Goal: Task Accomplishment & Management: Manage account settings

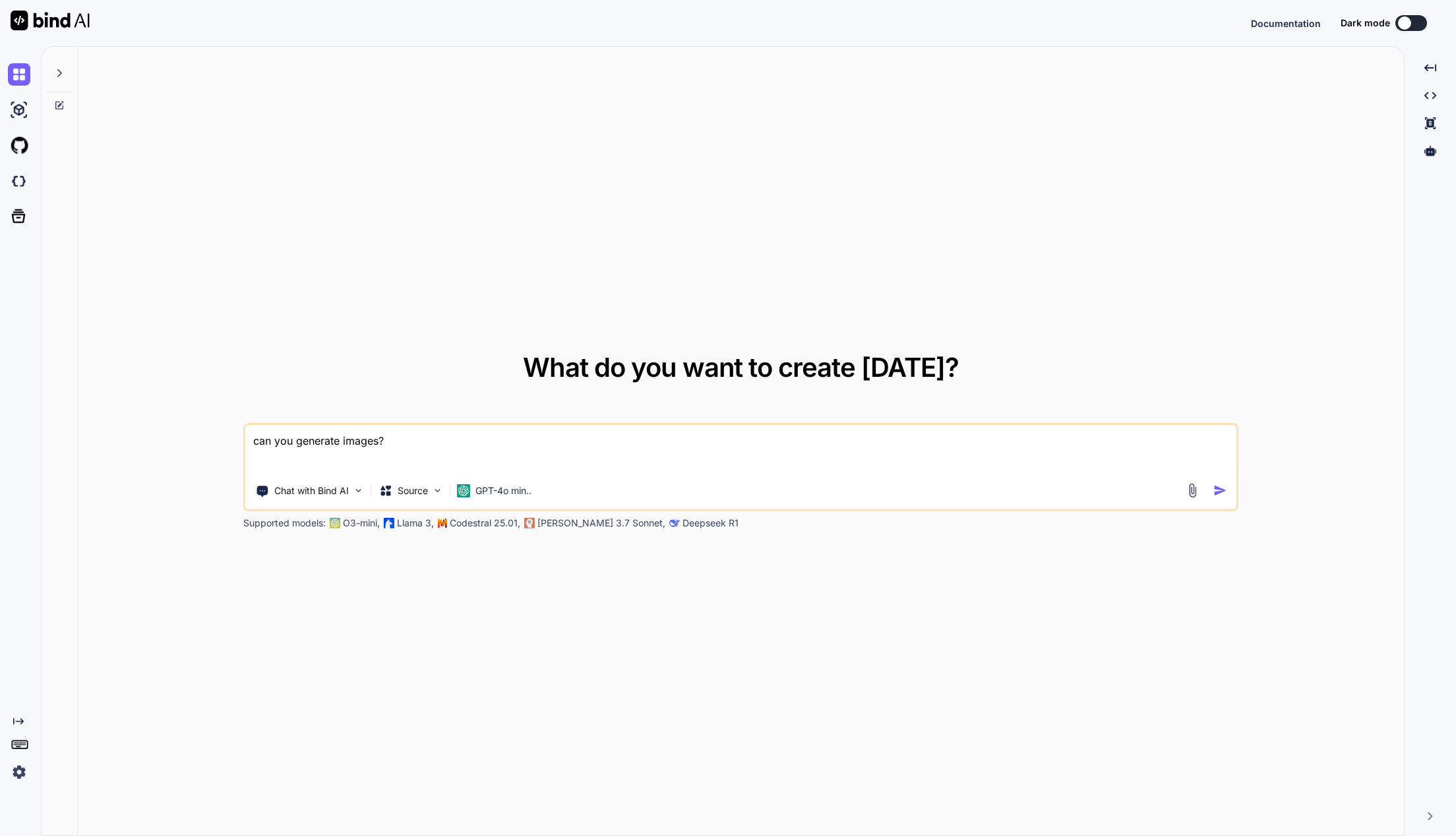
click at [17, 770] on img at bounding box center [19, 773] width 22 height 22
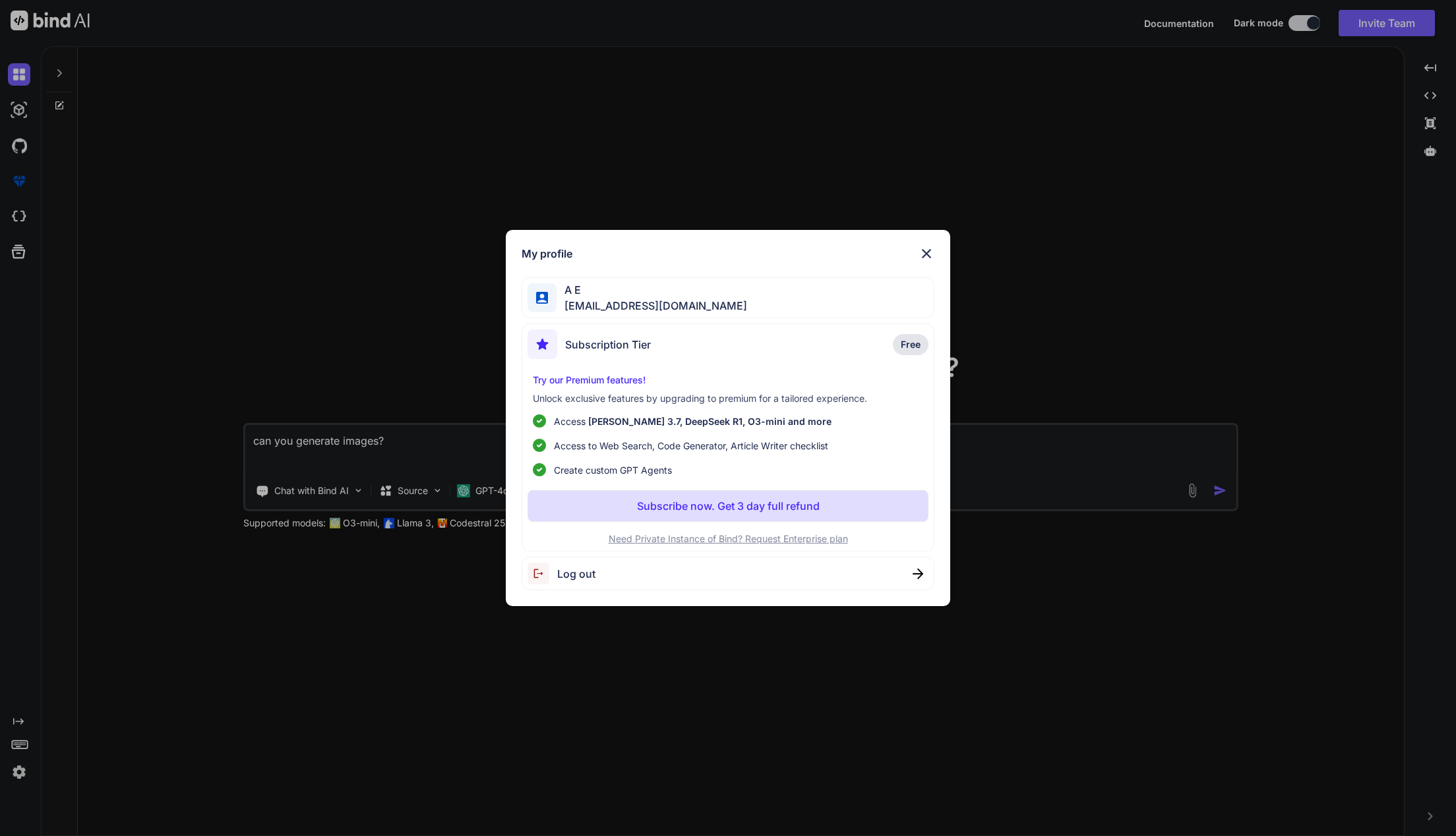
click at [625, 576] on div "Log out" at bounding box center [728, 573] width 413 height 33
type textarea "x"
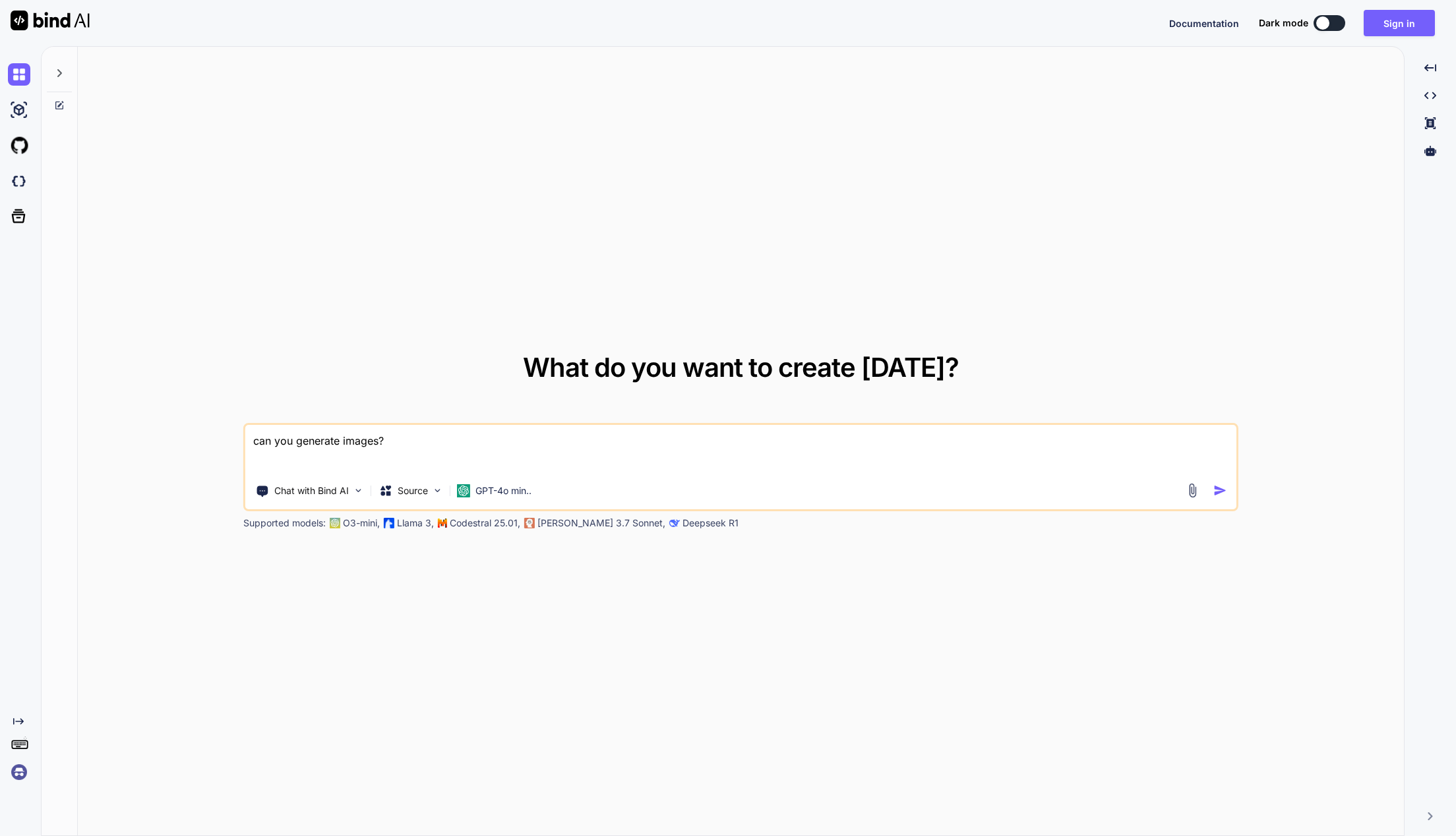
click at [19, 767] on img at bounding box center [19, 773] width 22 height 22
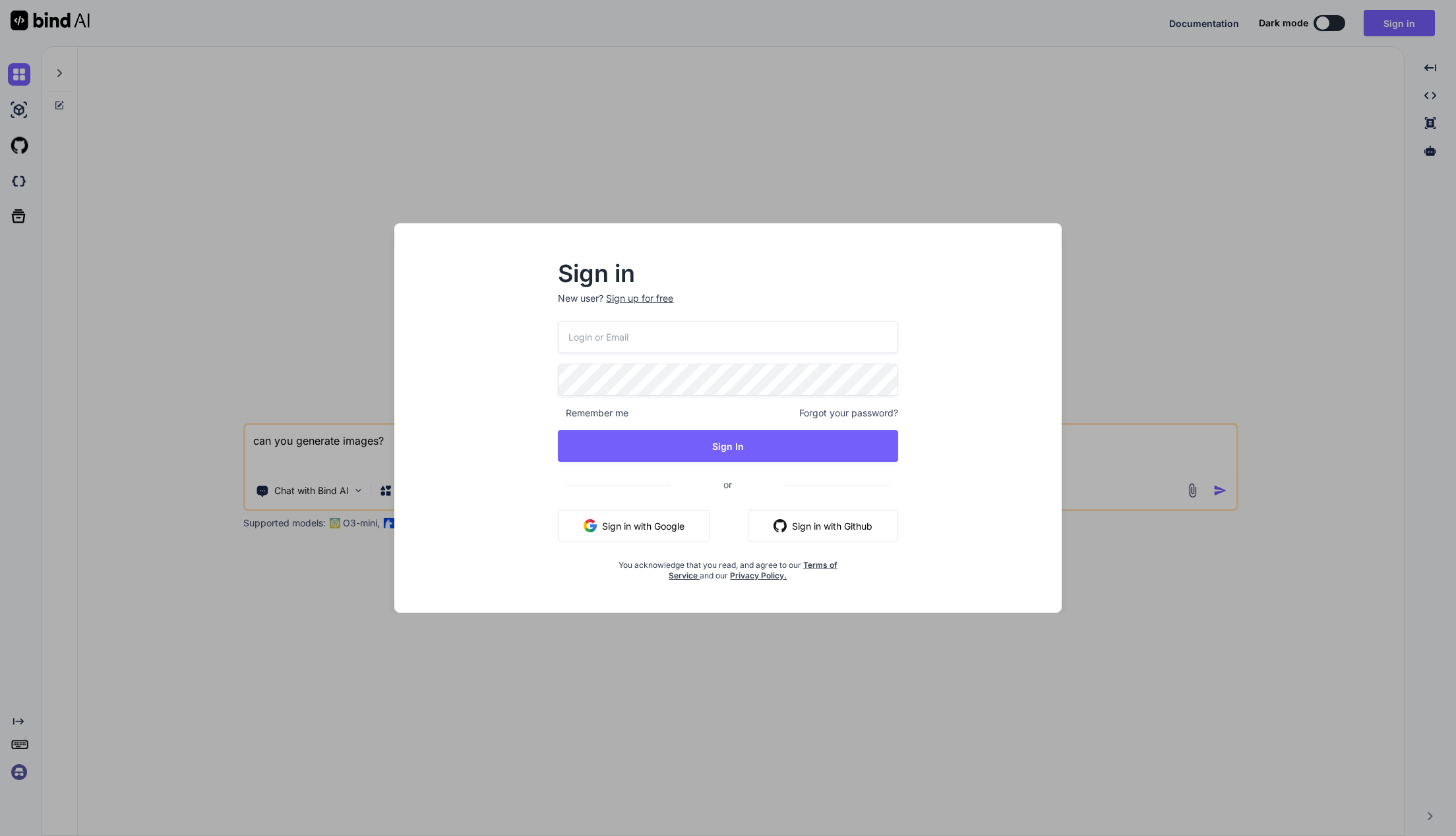
type input "[EMAIL_ADDRESS][DOMAIN_NAME]"
click at [581, 710] on div "Sign in New user? Sign up for free sanefwdpaceddaily@paced.info Remember me For…" at bounding box center [728, 418] width 1456 height 836
